Goal: Task Accomplishment & Management: Manage account settings

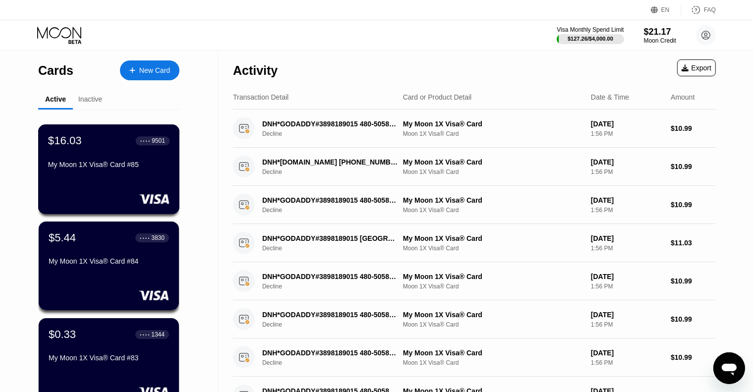
click at [100, 147] on div "$16.03 ● ● ● ● 9501" at bounding box center [108, 140] width 121 height 13
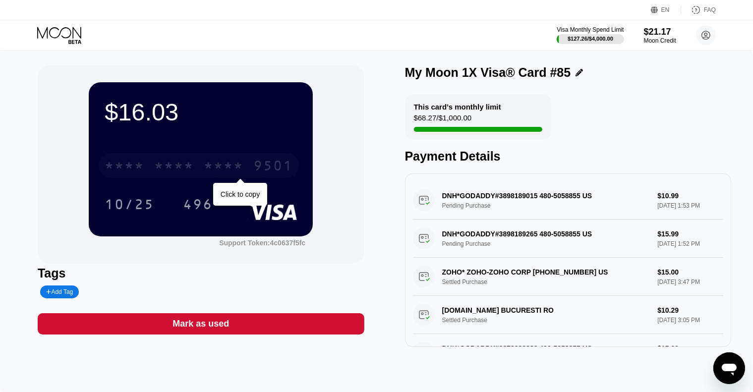
click at [224, 171] on div "* * * *" at bounding box center [224, 167] width 40 height 16
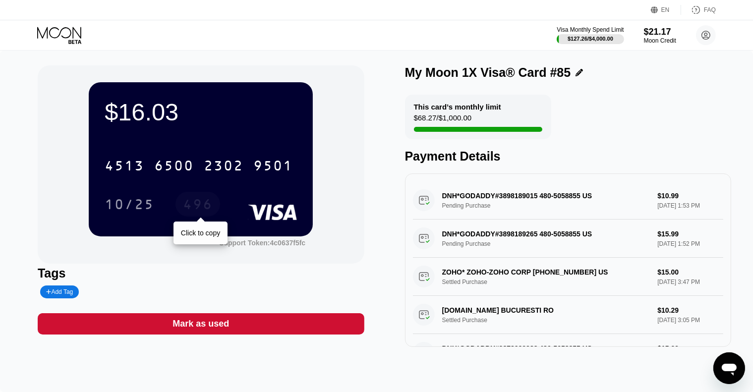
click at [196, 213] on div "496" at bounding box center [198, 206] width 30 height 16
click at [68, 29] on icon at bounding box center [60, 35] width 46 height 17
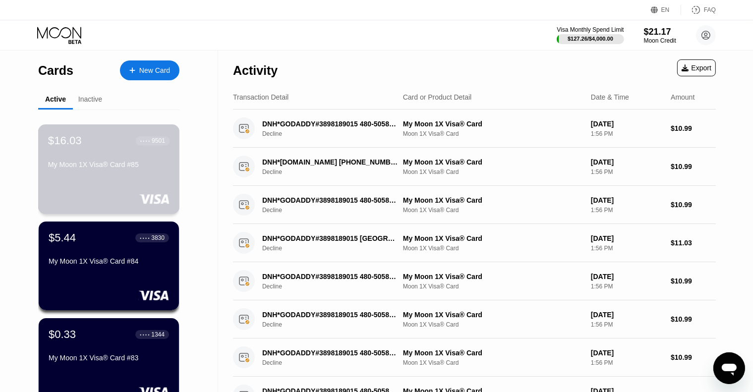
click at [119, 176] on div "$16.03 ● ● ● ● 9501 My Moon 1X Visa® Card #85" at bounding box center [109, 169] width 142 height 90
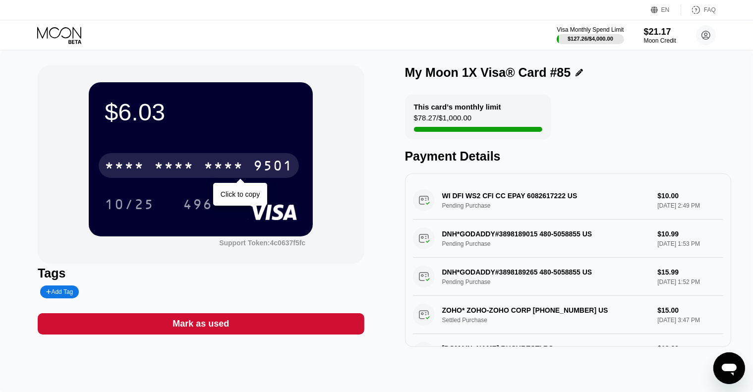
click at [222, 167] on div "* * * *" at bounding box center [224, 167] width 40 height 16
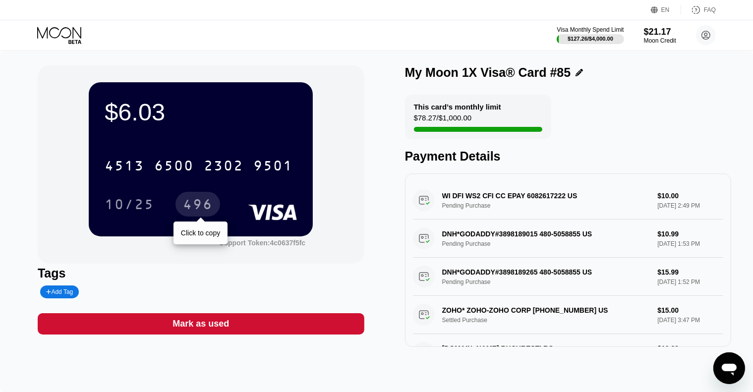
drag, startPoint x: 206, startPoint y: 200, endPoint x: 411, endPoint y: 114, distance: 222.3
click at [206, 200] on div "496" at bounding box center [198, 206] width 30 height 16
click at [60, 32] on icon at bounding box center [59, 32] width 44 height 11
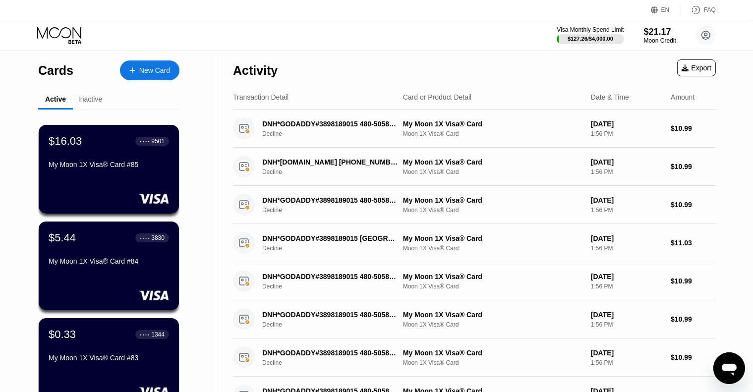
click at [68, 31] on icon at bounding box center [60, 35] width 46 height 17
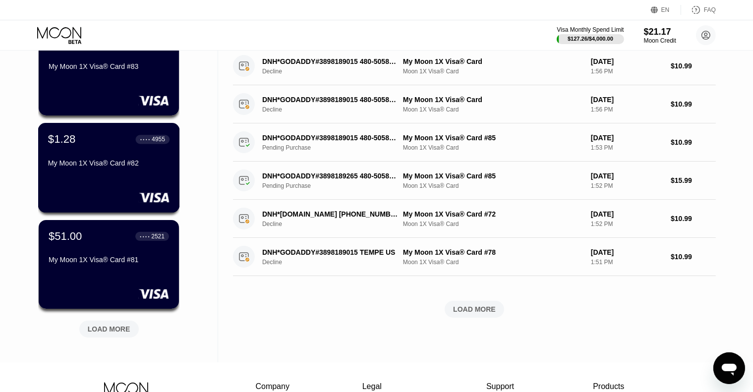
scroll to position [297, 0]
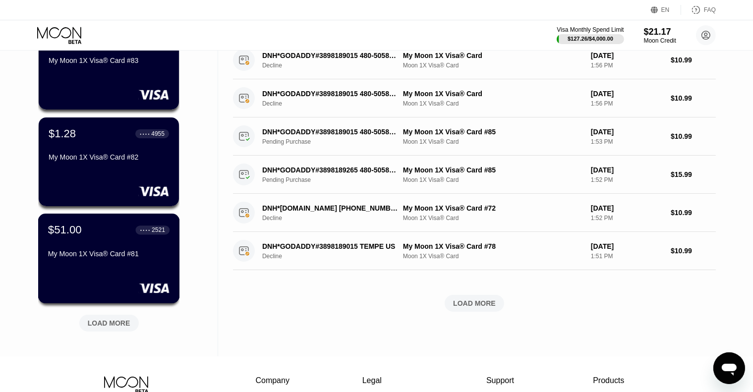
click at [99, 245] on div "$51.00 ● ● ● ● 2521 My Moon 1X Visa® Card #81" at bounding box center [108, 242] width 121 height 38
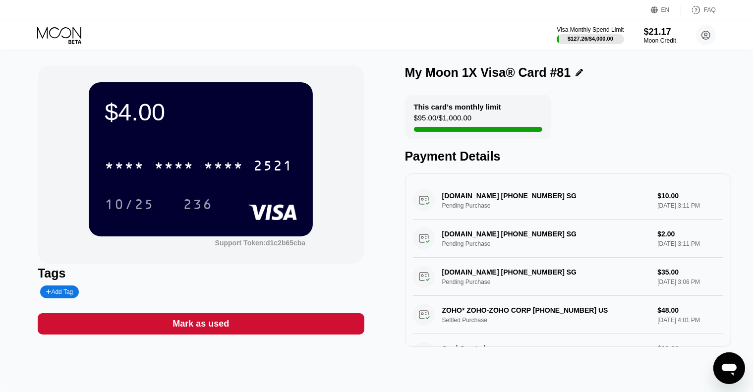
click at [72, 32] on icon at bounding box center [60, 35] width 46 height 17
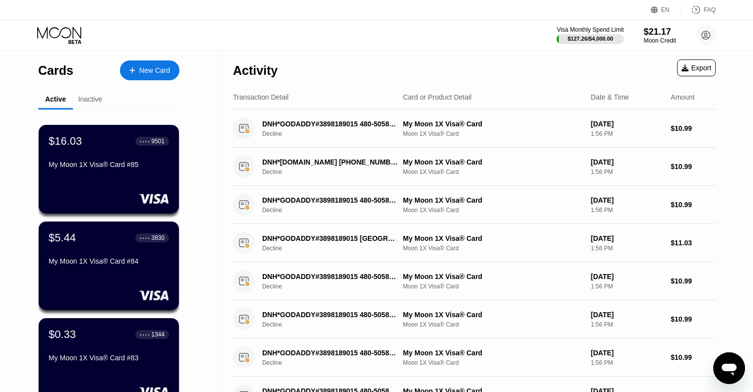
scroll to position [297, 0]
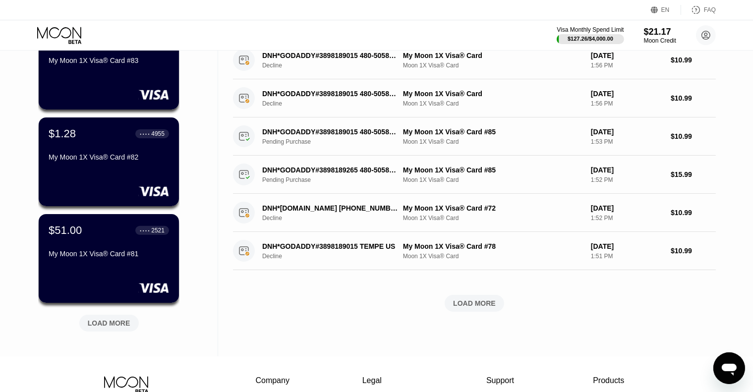
click at [120, 324] on div "LOAD MORE" at bounding box center [109, 323] width 43 height 9
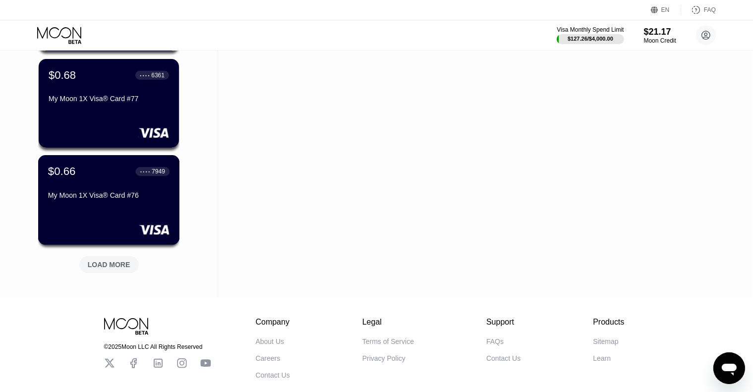
scroll to position [892, 0]
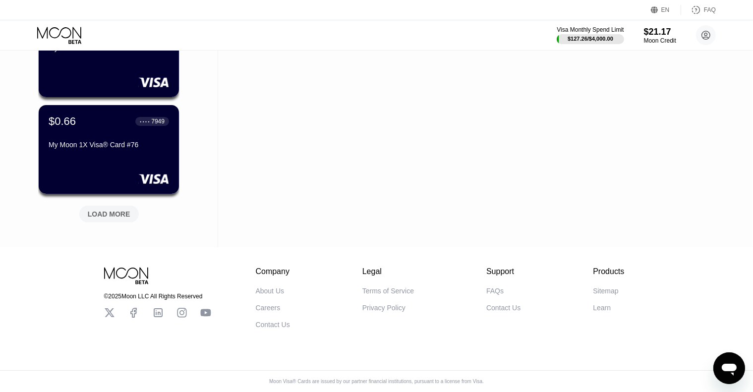
click at [115, 214] on div "LOAD MORE" at bounding box center [109, 214] width 43 height 9
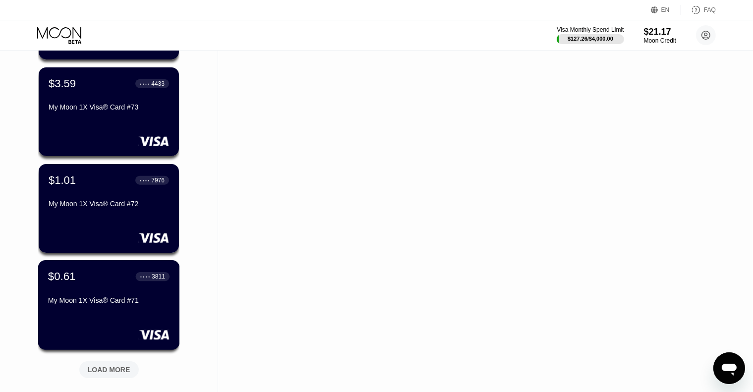
scroll to position [1139, 0]
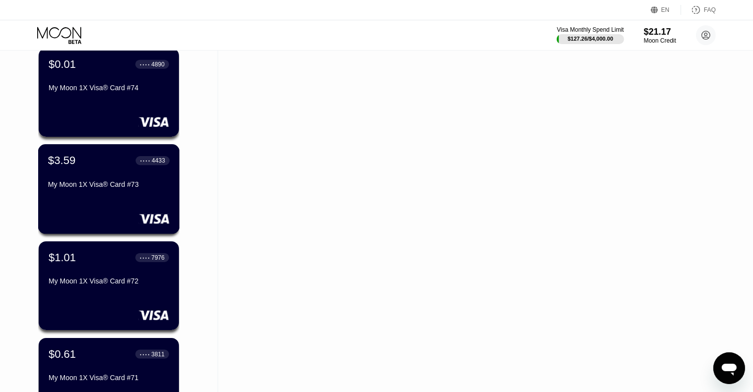
click at [102, 200] on div "$3.59 ● ● ● ● 4433 My Moon 1X Visa® Card #73" at bounding box center [109, 189] width 142 height 90
